Goal: Register for event/course

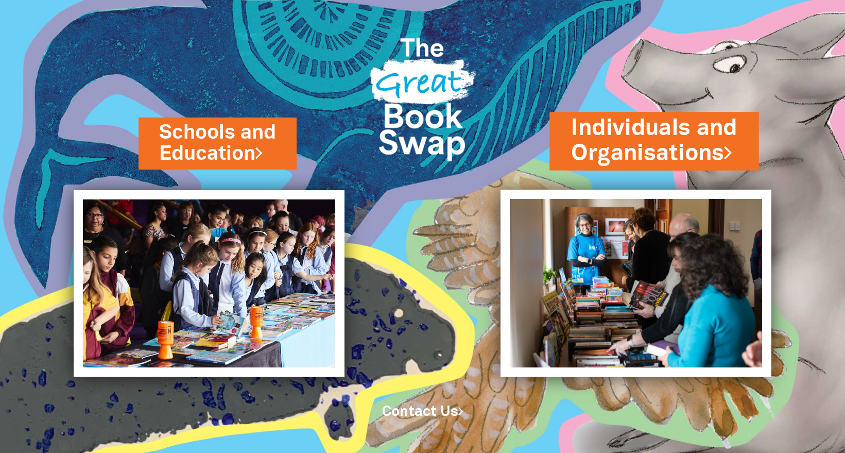
click at [587, 138] on link "Individuals and Organisations" at bounding box center [655, 141] width 166 height 56
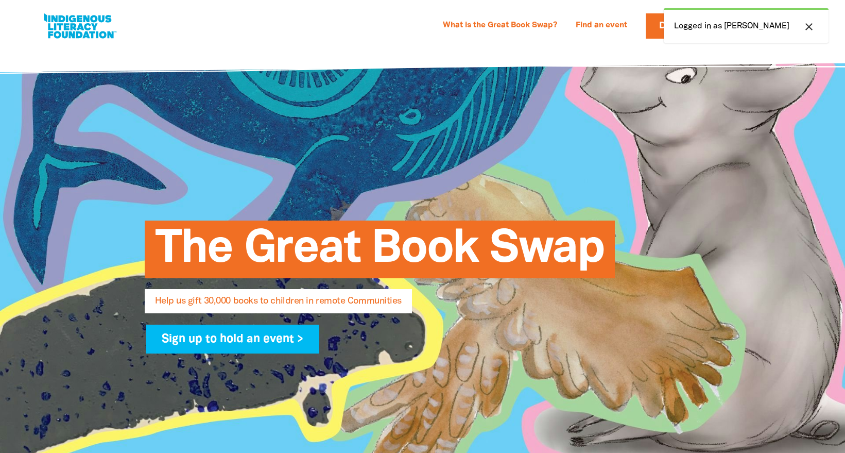
select select "AU"
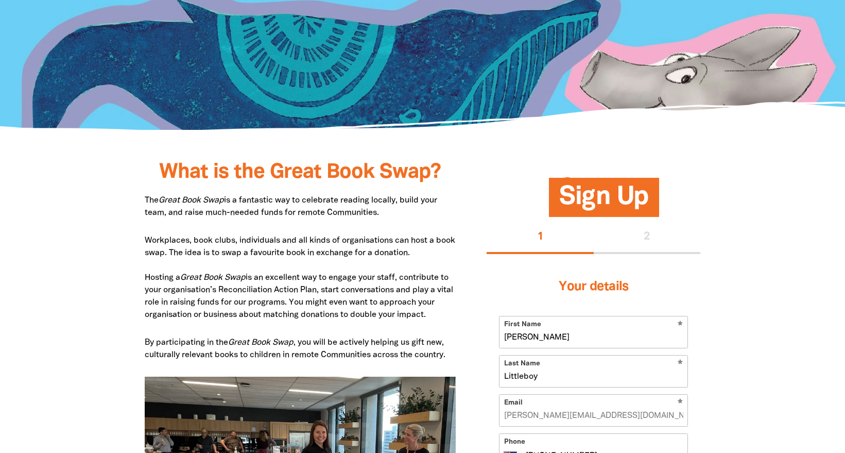
scroll to position [491, 0]
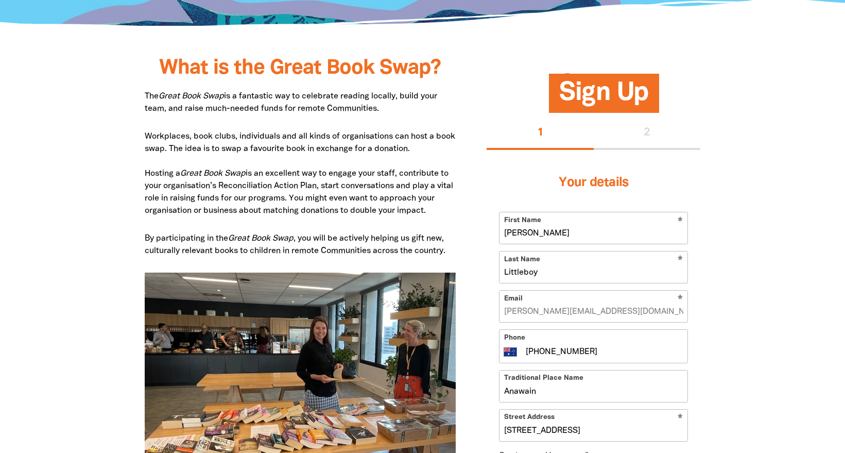
click at [558, 244] on input "[PERSON_NAME]" at bounding box center [594, 227] width 188 height 31
drag, startPoint x: 543, startPoint y: 280, endPoint x: 491, endPoint y: 278, distance: 52.1
click at [491, 278] on div "Your details * First Name [PERSON_NAME] * Last Name Littleboy * Email [EMAIL_AD…" at bounding box center [594, 337] width 214 height 375
type input "Jenn"
type input "Littleboy"
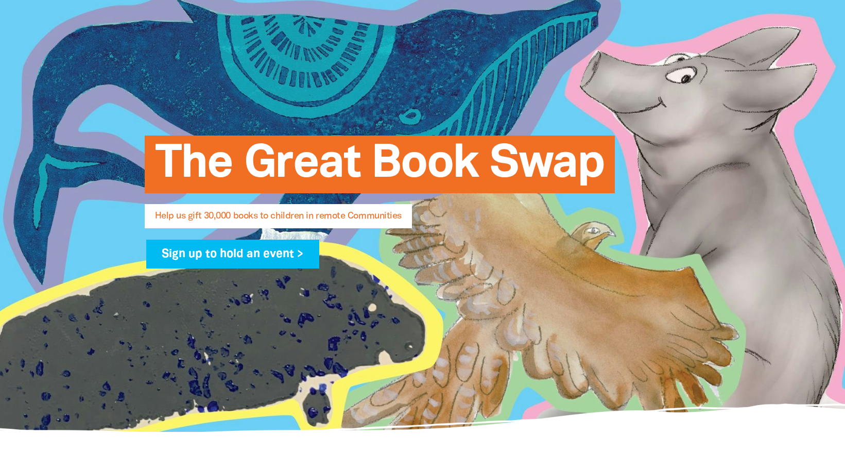
scroll to position [0, 0]
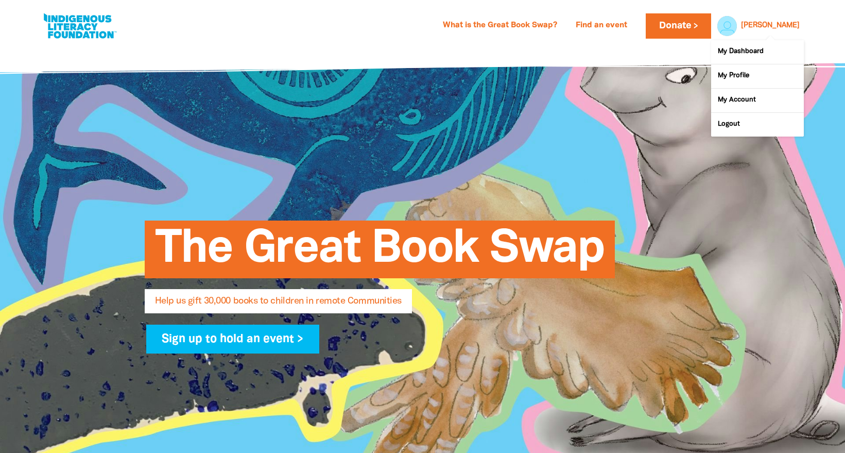
click at [792, 27] on link "[PERSON_NAME]" at bounding box center [770, 25] width 59 height 7
click at [747, 124] on link "Logout" at bounding box center [757, 125] width 93 height 24
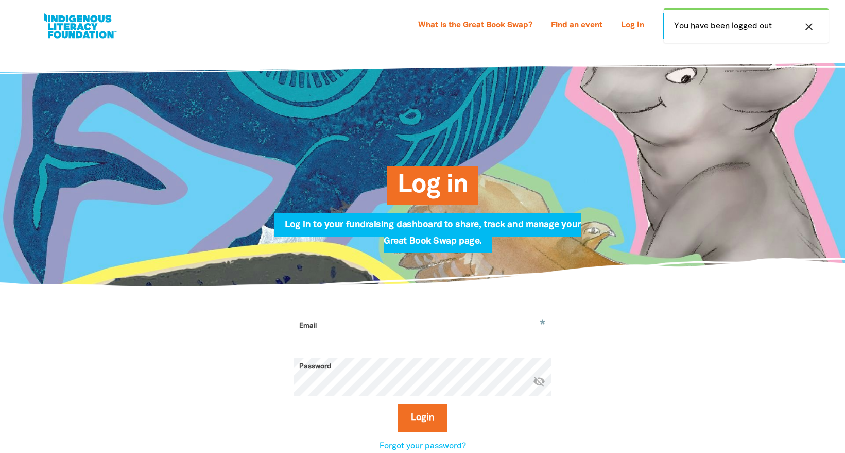
type input "[PERSON_NAME][EMAIL_ADDRESS][DOMAIN_NAME]"
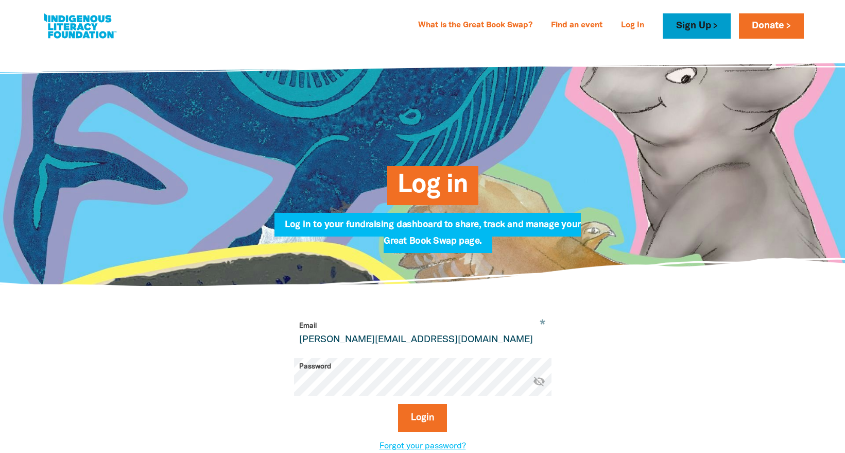
click at [698, 20] on link "Sign Up" at bounding box center [696, 25] width 67 height 25
select select "AU"
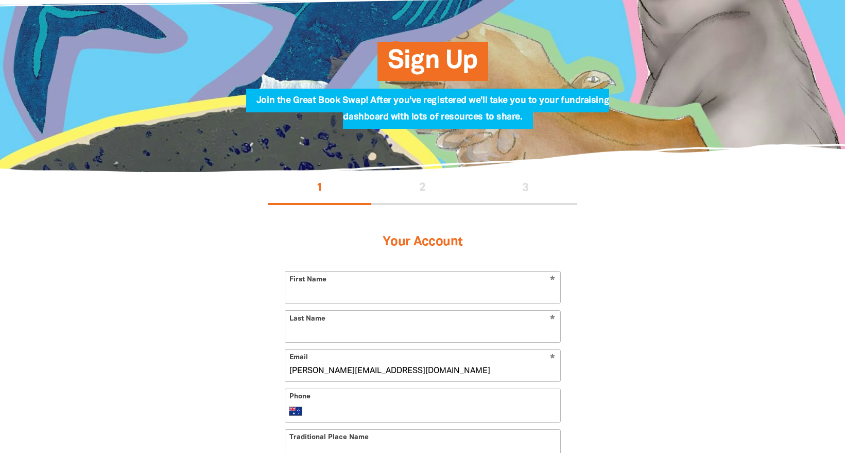
scroll to position [78, 0]
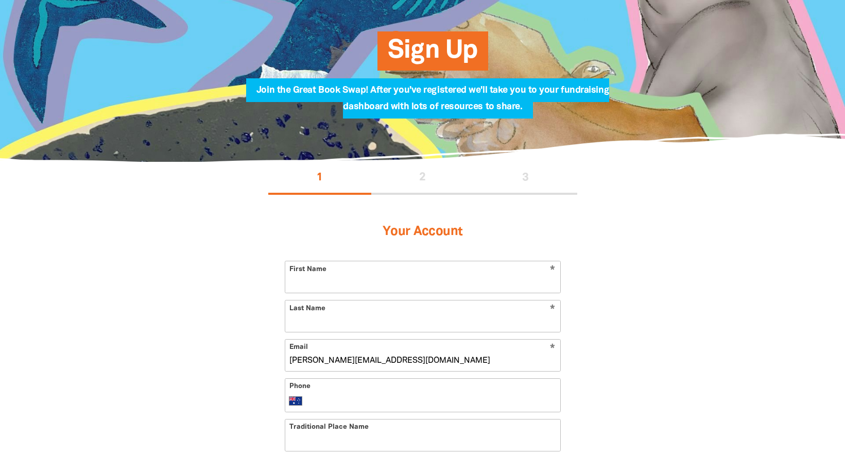
click at [397, 292] on input "First Name" at bounding box center [422, 276] width 275 height 31
type input "Jenn"
type input "Littleboy"
type input "[EMAIL_ADDRESS][DOMAIN_NAME]"
click at [360, 410] on div "Phone International [GEOGRAPHIC_DATA] [GEOGRAPHIC_DATA] [GEOGRAPHIC_DATA] [GEOG…" at bounding box center [423, 395] width 276 height 34
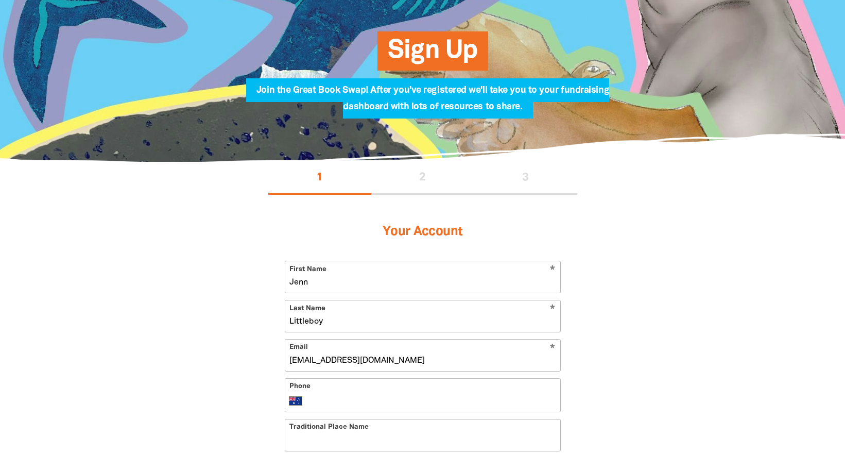
click at [363, 407] on input "Phone" at bounding box center [433, 401] width 246 height 12
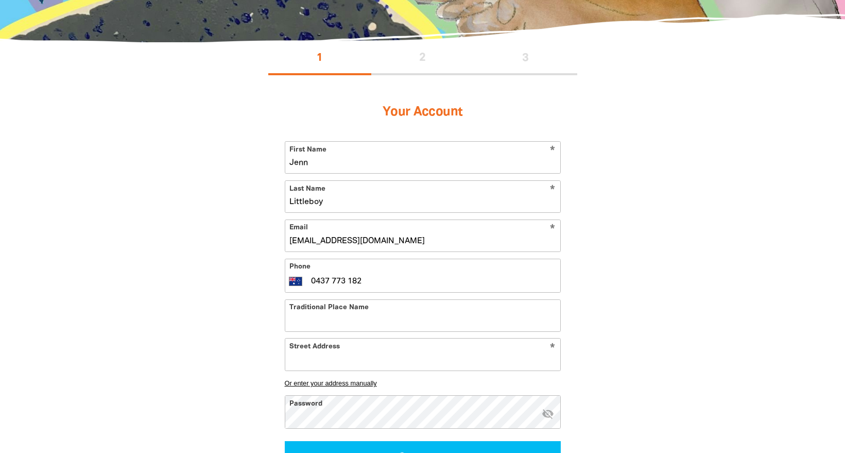
scroll to position [217, 0]
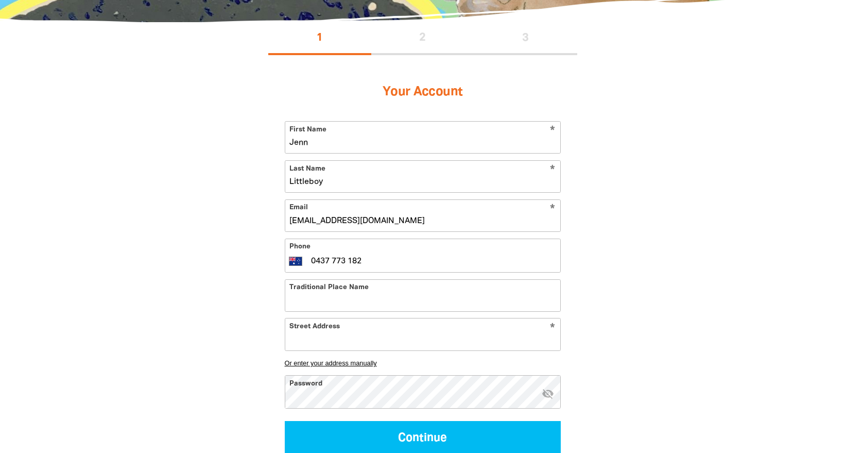
type input "0437 773 182"
click at [302, 311] on input "Traditional Place Name" at bounding box center [422, 295] width 275 height 31
click at [305, 311] on input "Aanwain" at bounding box center [422, 295] width 275 height 31
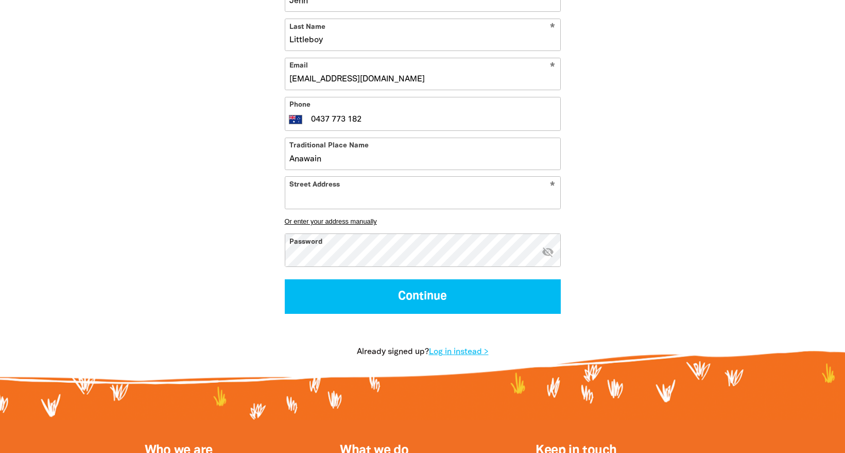
scroll to position [363, 0]
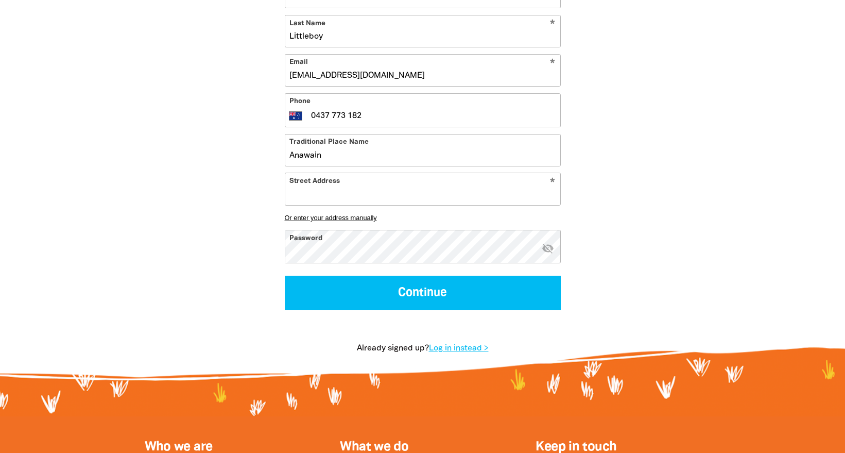
drag, startPoint x: 316, startPoint y: 178, endPoint x: 349, endPoint y: 183, distance: 32.9
click at [318, 166] on input "Anawain" at bounding box center [422, 149] width 275 height 31
type input "Anaiwan"
click at [352, 204] on input "Street Address" at bounding box center [422, 188] width 275 height 31
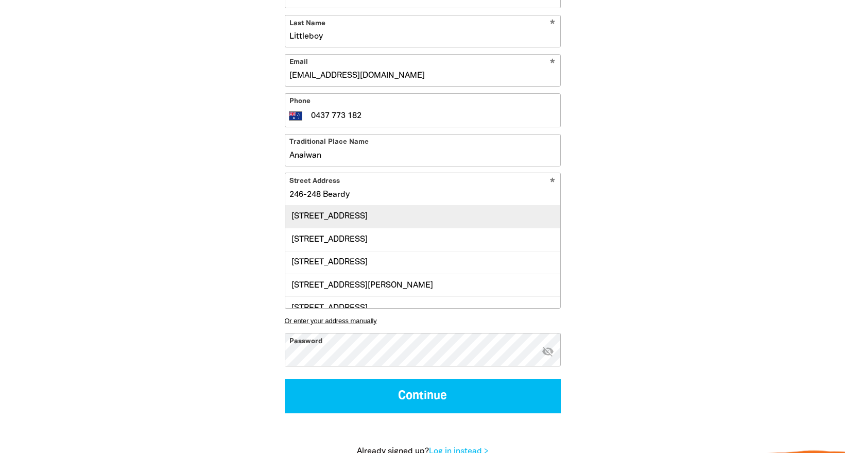
click at [404, 228] on div "[STREET_ADDRESS]" at bounding box center [422, 217] width 275 height 22
type input "[STREET_ADDRESS]"
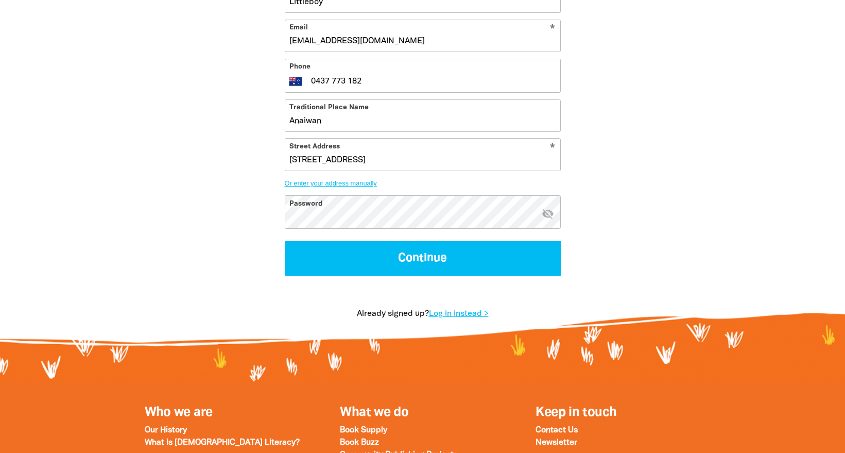
scroll to position [396, 0]
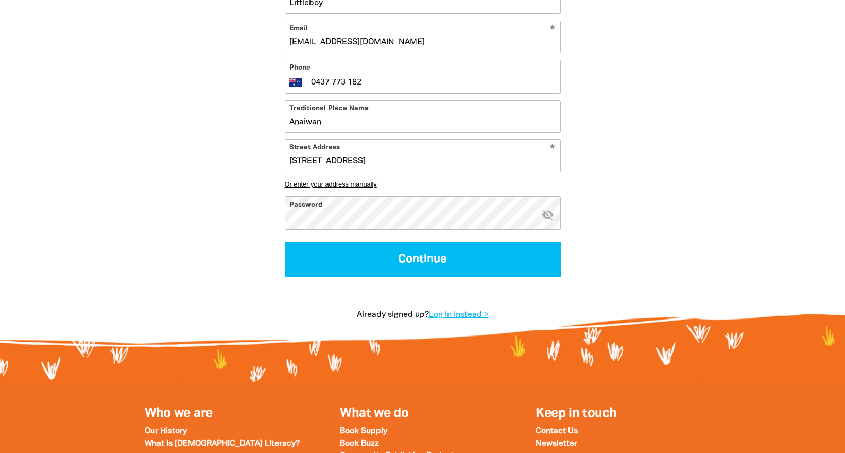
click at [548, 221] on icon "visibility_off" at bounding box center [548, 215] width 12 height 12
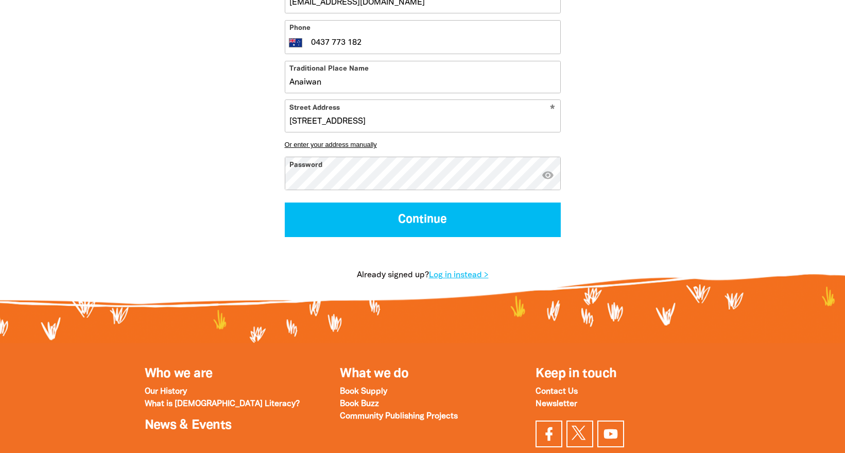
scroll to position [445, 0]
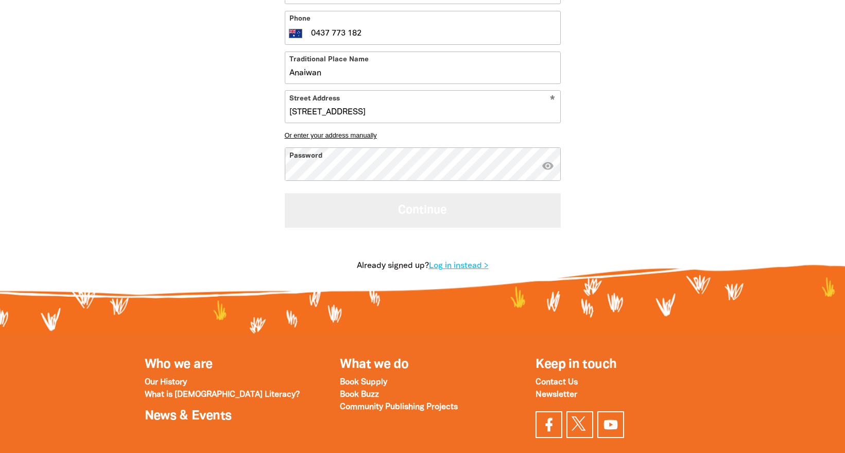
click at [392, 228] on button "Continue" at bounding box center [423, 210] width 276 height 35
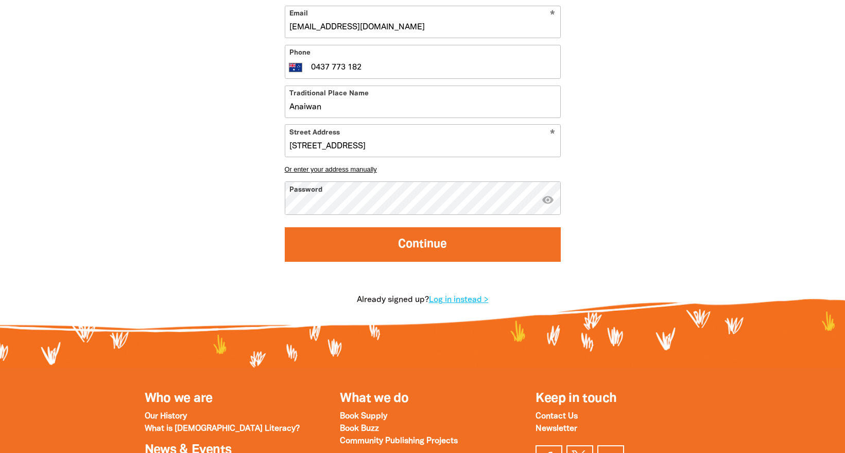
select select "No"
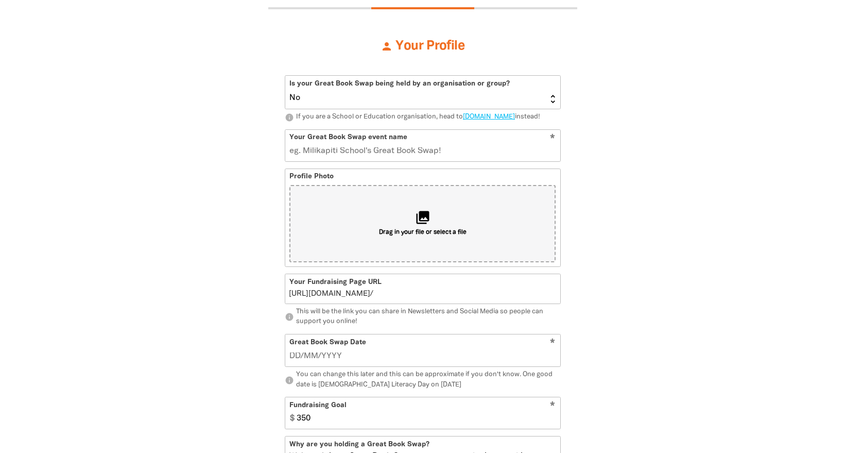
scroll to position [268, 0]
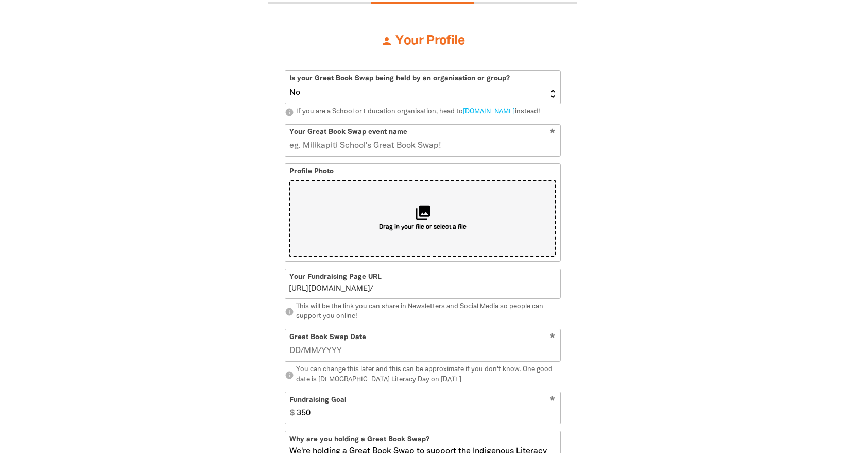
click at [494, 250] on div "collections Drag in your file or select a file" at bounding box center [422, 218] width 266 height 77
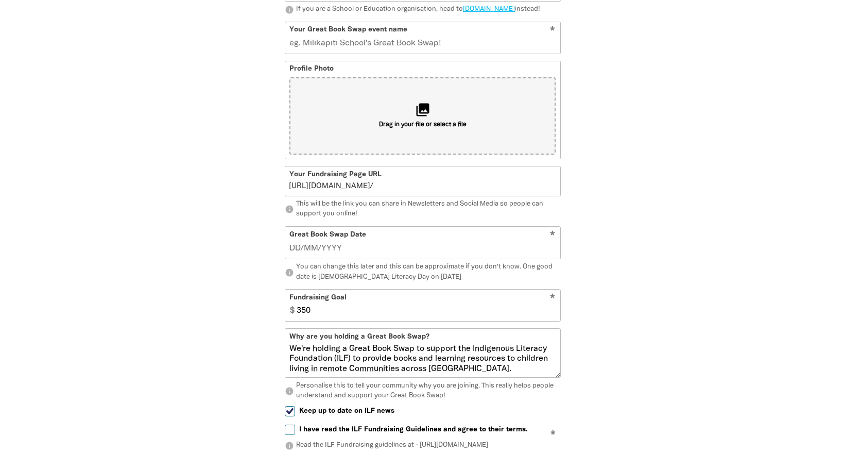
scroll to position [394, 0]
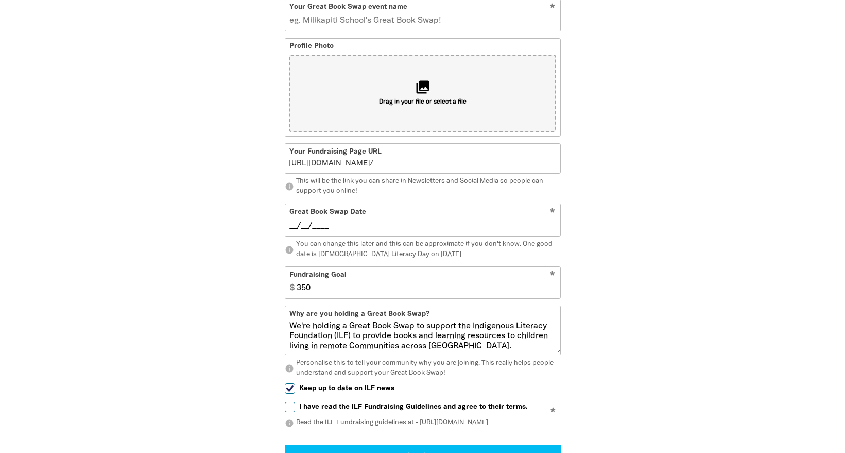
click at [384, 231] on input "__/__/____" at bounding box center [422, 225] width 266 height 11
drag, startPoint x: 298, startPoint y: 256, endPoint x: 313, endPoint y: 257, distance: 15.0
click at [298, 231] on input "[DATE]" at bounding box center [422, 225] width 266 height 11
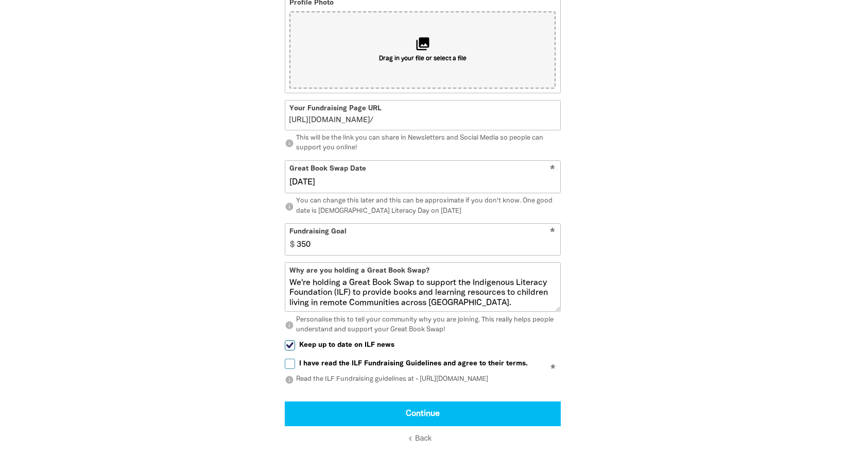
scroll to position [436, 0]
type input "[DATE]"
click at [409, 255] on input "350" at bounding box center [426, 239] width 268 height 31
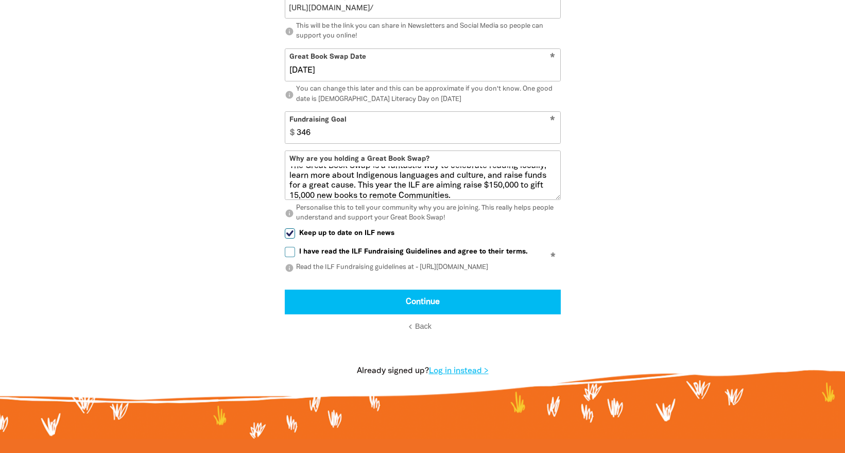
scroll to position [556, 0]
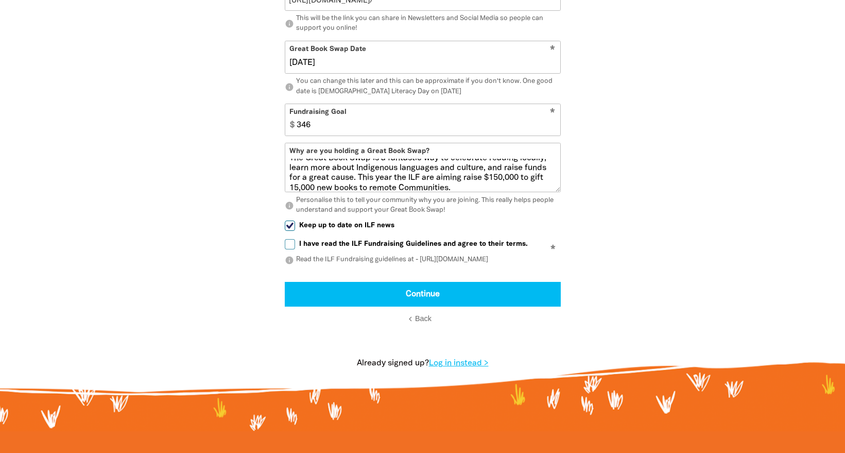
type input "346"
click at [291, 249] on input "I have read the ILF Fundraising Guidelines and agree to their terms." at bounding box center [290, 244] width 10 height 10
checkbox input "true"
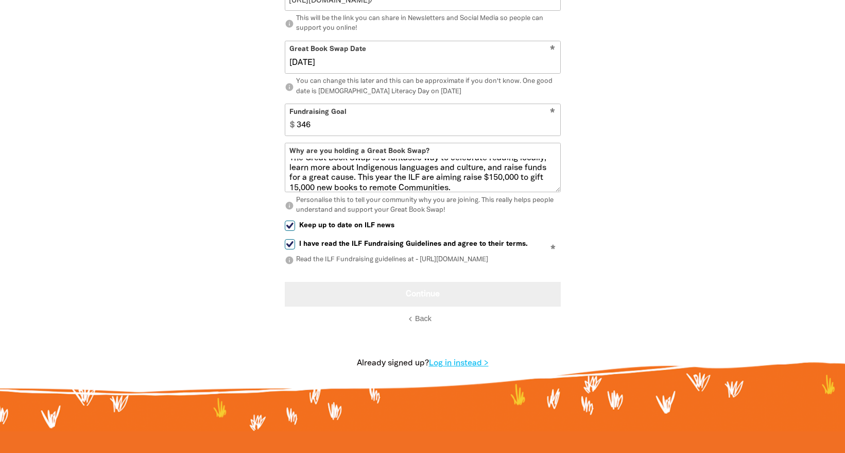
click at [464, 306] on button "Continue" at bounding box center [423, 294] width 276 height 25
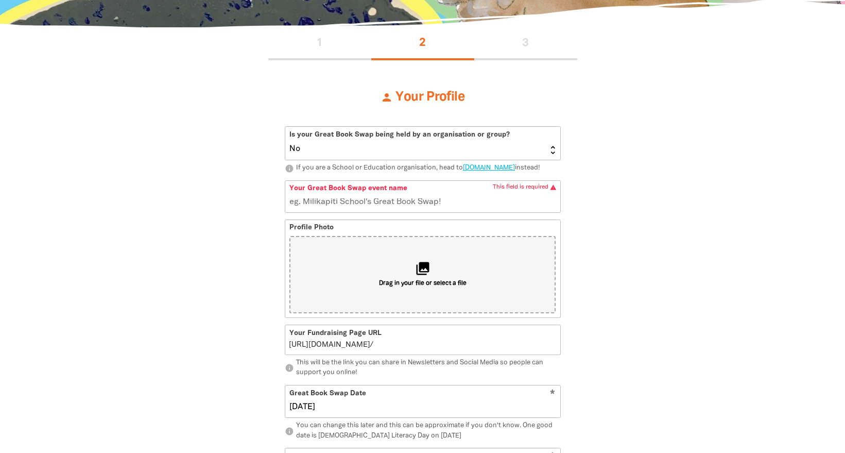
scroll to position [188, 0]
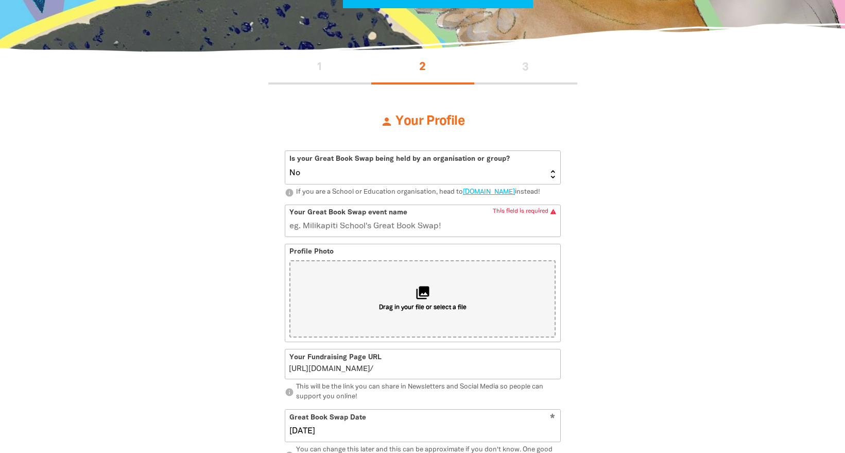
click at [358, 236] on input "Your Great Book Swap event name" at bounding box center [422, 220] width 275 height 31
drag, startPoint x: 452, startPoint y: 254, endPoint x: 295, endPoint y: 254, distance: 157.1
click at [295, 236] on input "Your Great Book Swap event name" at bounding box center [422, 220] width 275 height 31
type input "The"
type input "the"
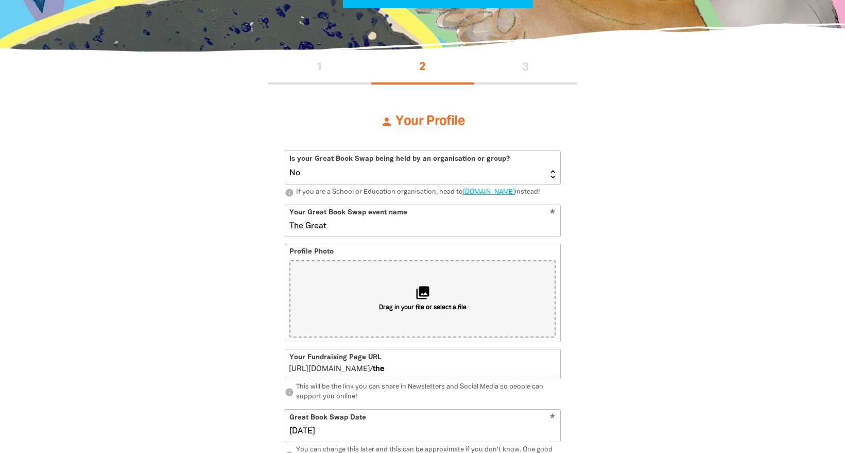
type input "The Great"
type input "thegreat"
type input "The Great Homes"
type input "thegreathomes"
type input "The Great Homes North"
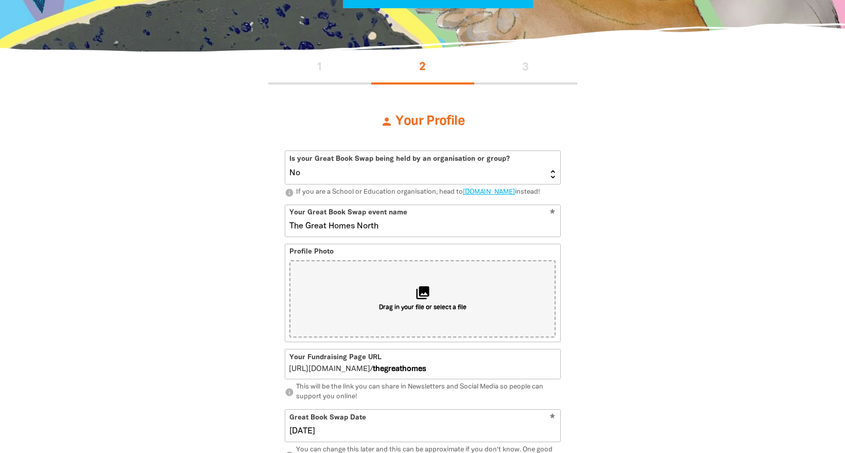
type input "thegreathomesnorth"
type input "The Great Homes North Book Swap"
type input "thegreathomesnorthbookswap"
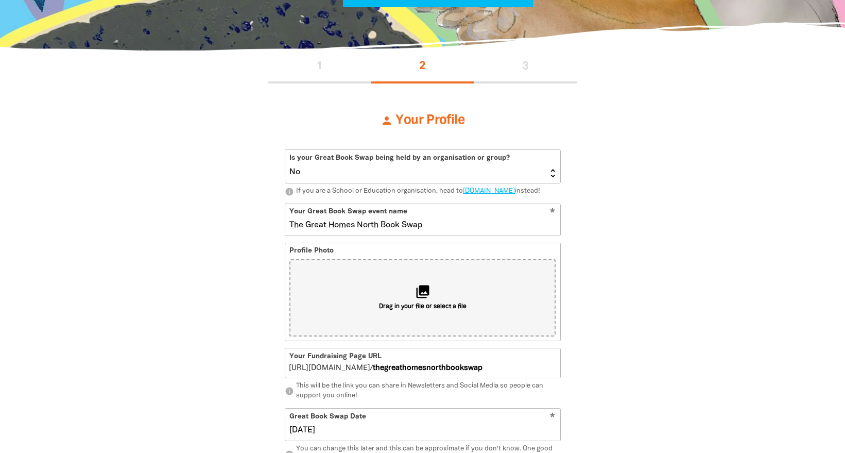
scroll to position [187, 0]
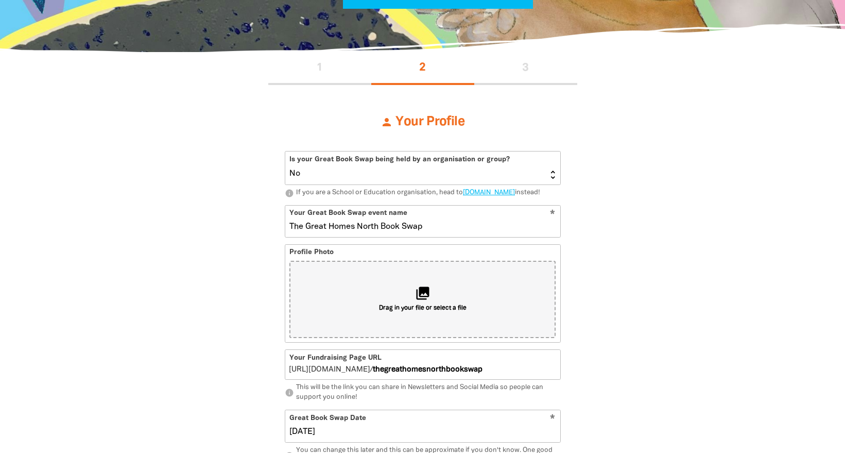
type input "The Great Homes North Book Swap"
click at [583, 281] on div "1 2 3 person Your Profile Is your Great Book Swap being held by an organisation…" at bounding box center [422, 405] width 371 height 707
click at [464, 307] on div "collections Drag in your file or select a file" at bounding box center [422, 299] width 266 height 77
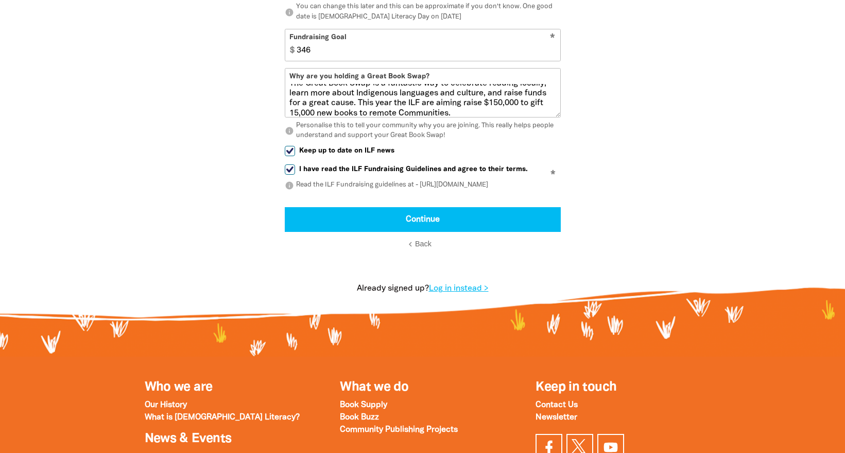
scroll to position [633, 0]
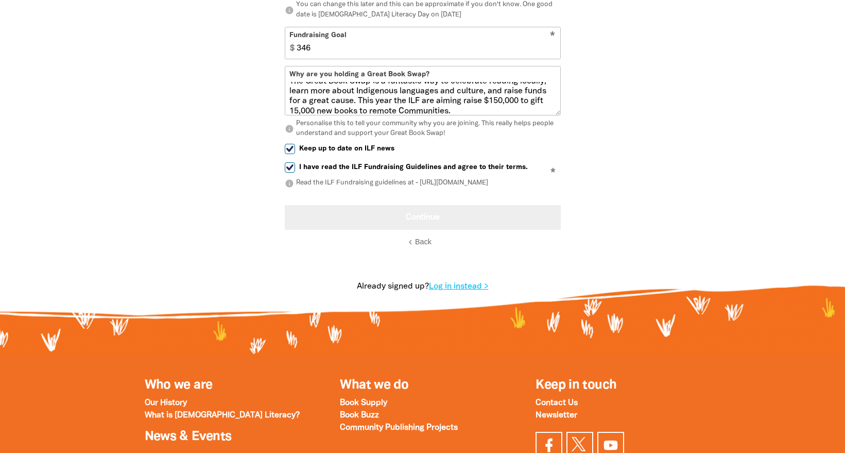
click at [471, 230] on button "Continue" at bounding box center [423, 217] width 276 height 25
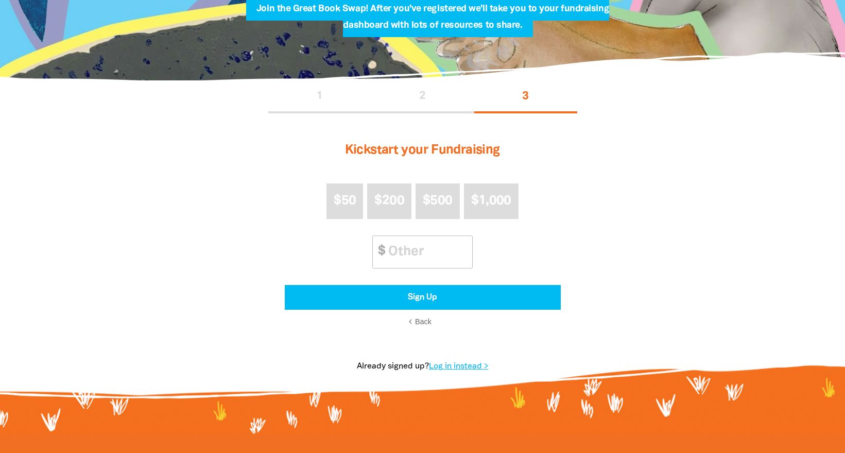
scroll to position [158, 0]
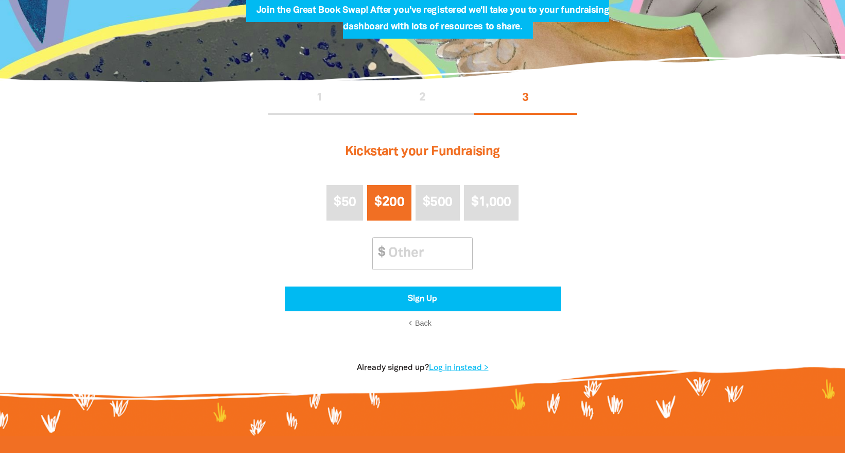
click at [387, 208] on span "$200" at bounding box center [388, 202] width 29 height 12
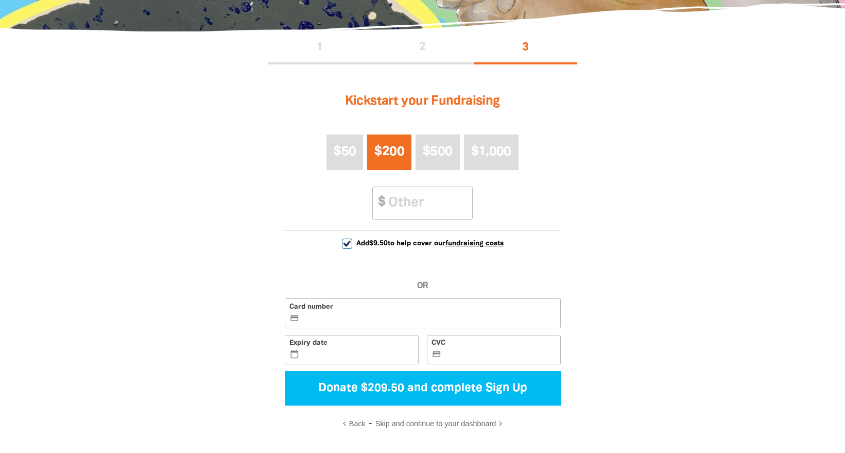
scroll to position [208, 0]
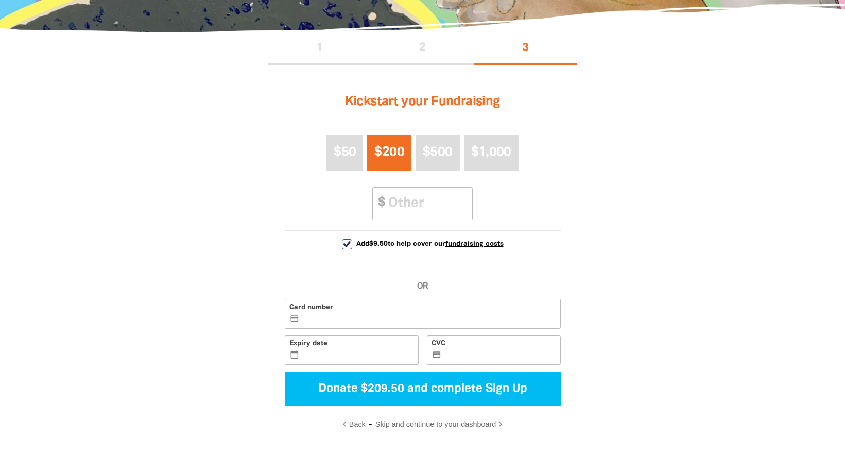
click at [290, 167] on div "$50 $200 $500 $1,000 Other Amount $" at bounding box center [423, 177] width 276 height 93
click at [390, 158] on span "$200" at bounding box center [388, 152] width 29 height 12
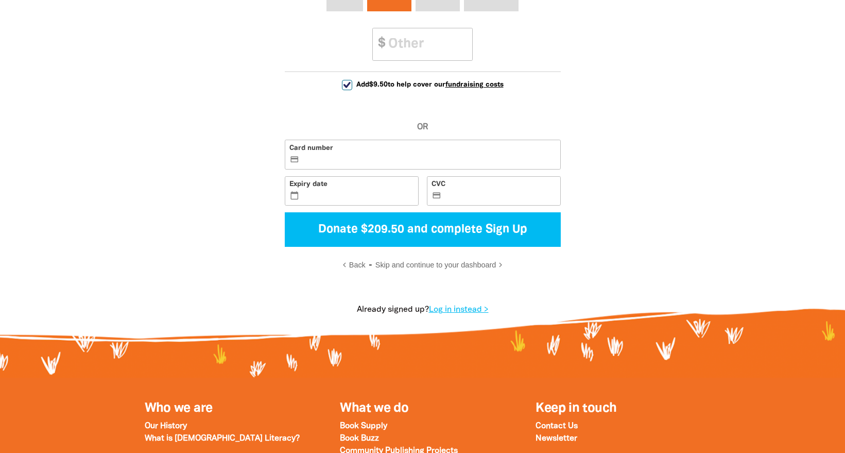
scroll to position [383, 0]
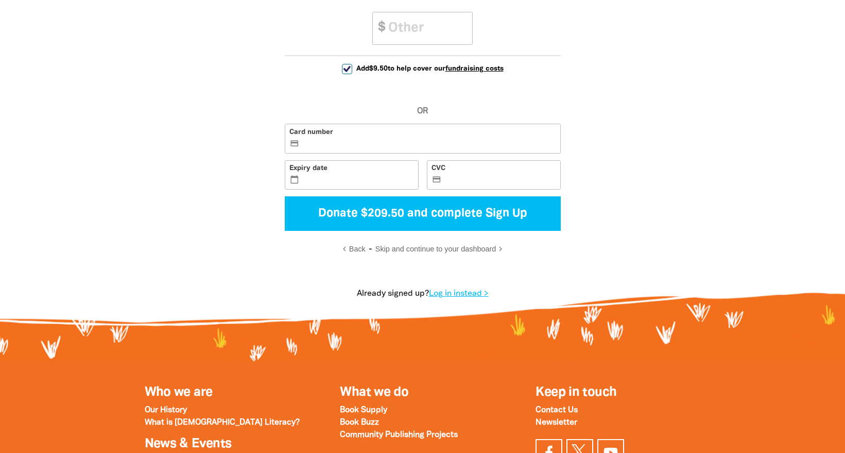
click at [389, 253] on span "Skip and continue to your dashboard" at bounding box center [435, 249] width 121 height 8
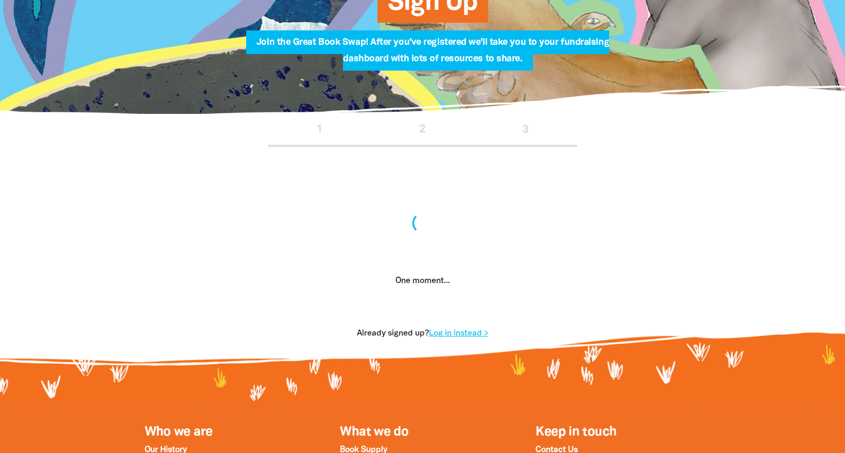
scroll to position [124, 0]
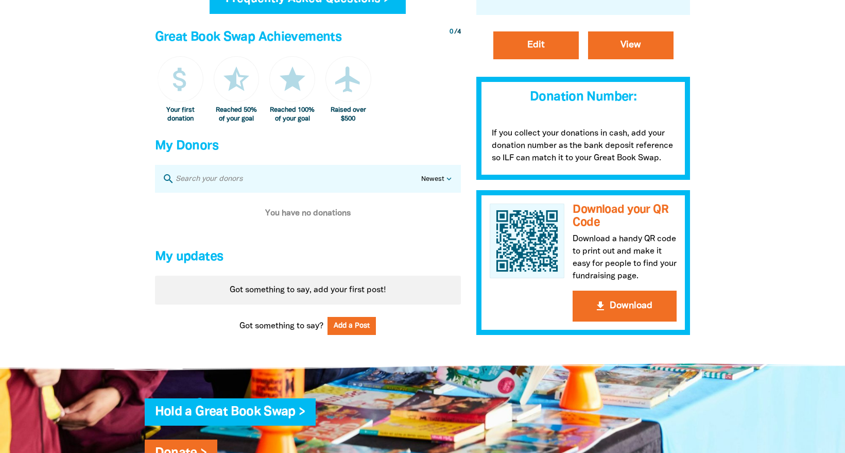
scroll to position [543, 0]
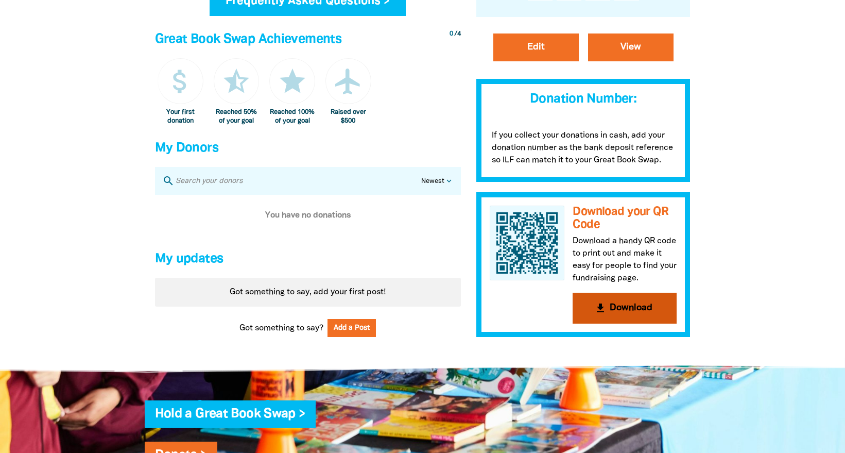
click at [629, 323] on button "get_app Download" at bounding box center [625, 308] width 104 height 31
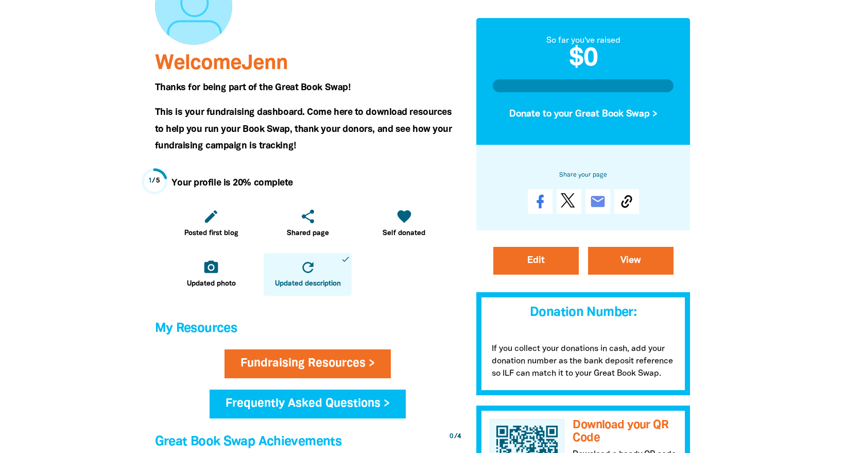
scroll to position [132, 0]
